Goal: Task Accomplishment & Management: Manage account settings

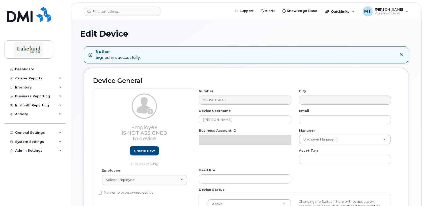
select select "5835176"
select select "5835245"
select select "5835278"
select select "5835289"
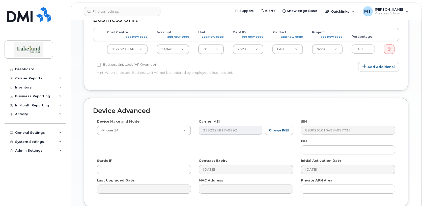
scroll to position [277, 0]
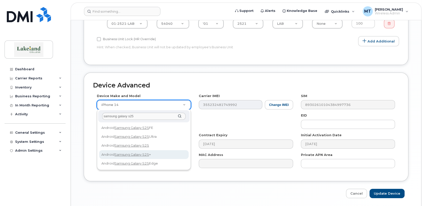
type input "samsung galaxy s25"
select select "3291"
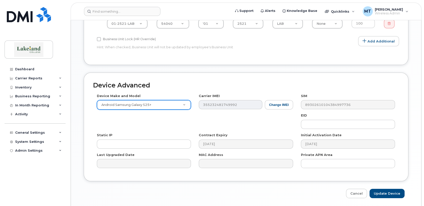
click at [110, 171] on div "Device Make and Model Android Samsung Galaxy S25+ Android TCL 502 Watch Apple W…" at bounding box center [246, 132] width 306 height 78
click at [277, 104] on button "Change IMEI" at bounding box center [279, 104] width 28 height 9
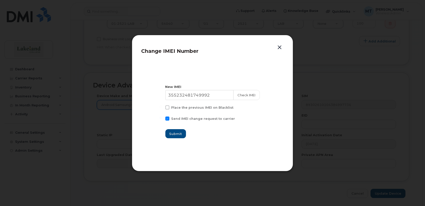
click at [275, 169] on div "Change IMEI Number New IMEI [TECHNICAL_ID] Check IMEI Place the previous IMEI o…" at bounding box center [212, 103] width 161 height 136
click at [185, 95] on input "355232481749992" at bounding box center [199, 95] width 69 height 10
paste input "423343 449930 6"
click at [215, 95] on input "[TECHNICAL_ID]" at bounding box center [199, 95] width 69 height 10
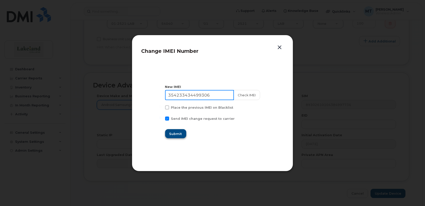
type input "354233434499306"
click at [181, 134] on span "Submit" at bounding box center [175, 133] width 13 height 5
type input "354233434499306"
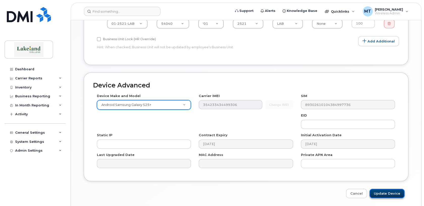
click at [397, 194] on input "Update Device" at bounding box center [386, 192] width 35 height 9
type input "Saving..."
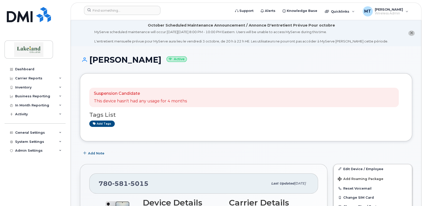
click at [375, 3] on header "Support Alerts Knowledge Base Quicklinks Suspend / Cancel Device Change SIM Car…" at bounding box center [246, 12] width 351 height 18
click at [375, 10] on span "[PERSON_NAME]" at bounding box center [389, 9] width 28 height 4
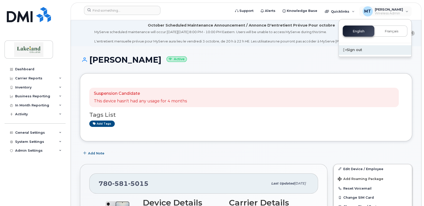
click at [354, 51] on div "Sign out" at bounding box center [375, 49] width 73 height 9
